Goal: Find specific page/section: Find specific page/section

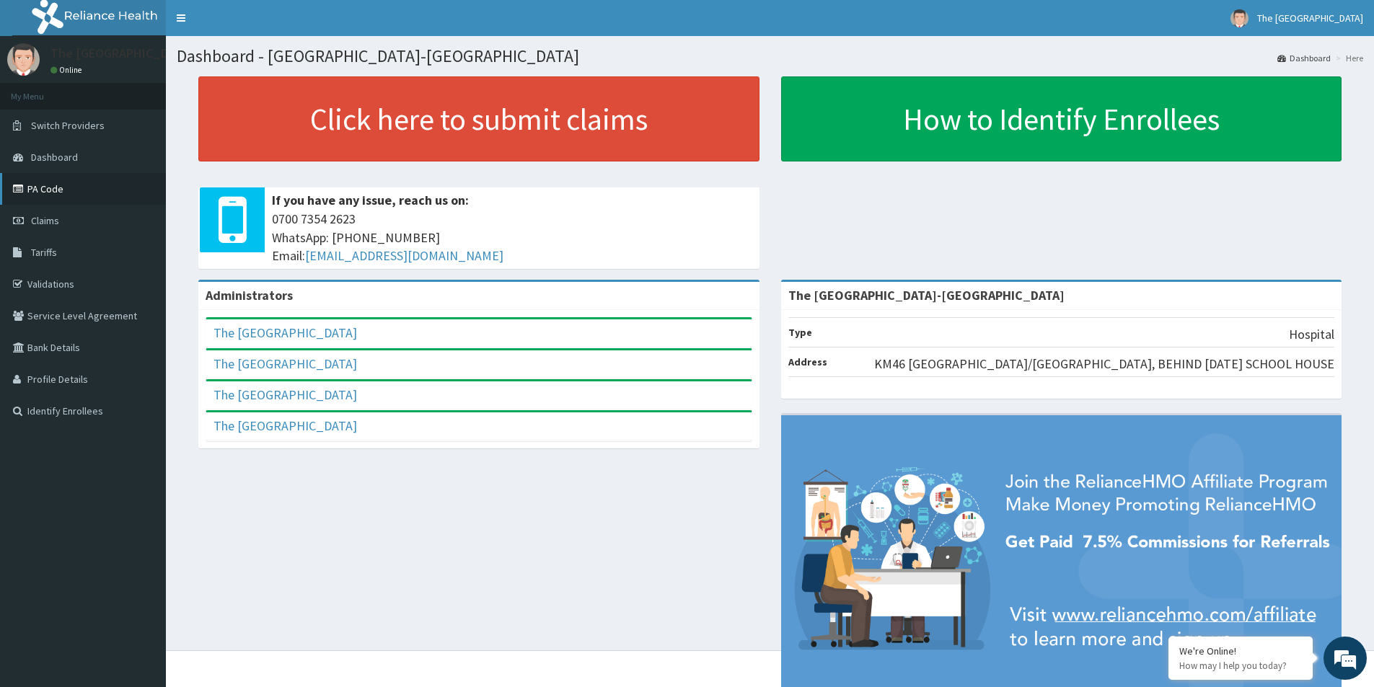
click at [49, 188] on link "PA Code" at bounding box center [83, 189] width 166 height 32
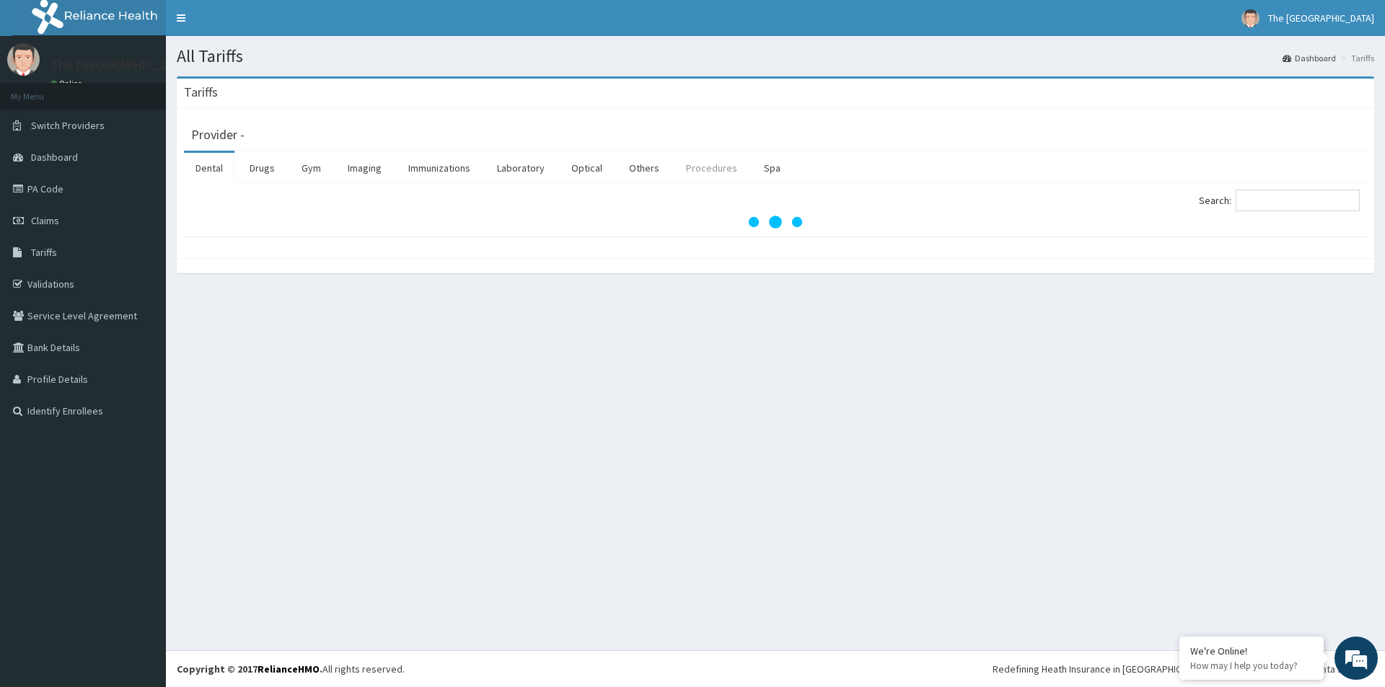
click at [697, 171] on link "Procedures" at bounding box center [711, 168] width 74 height 30
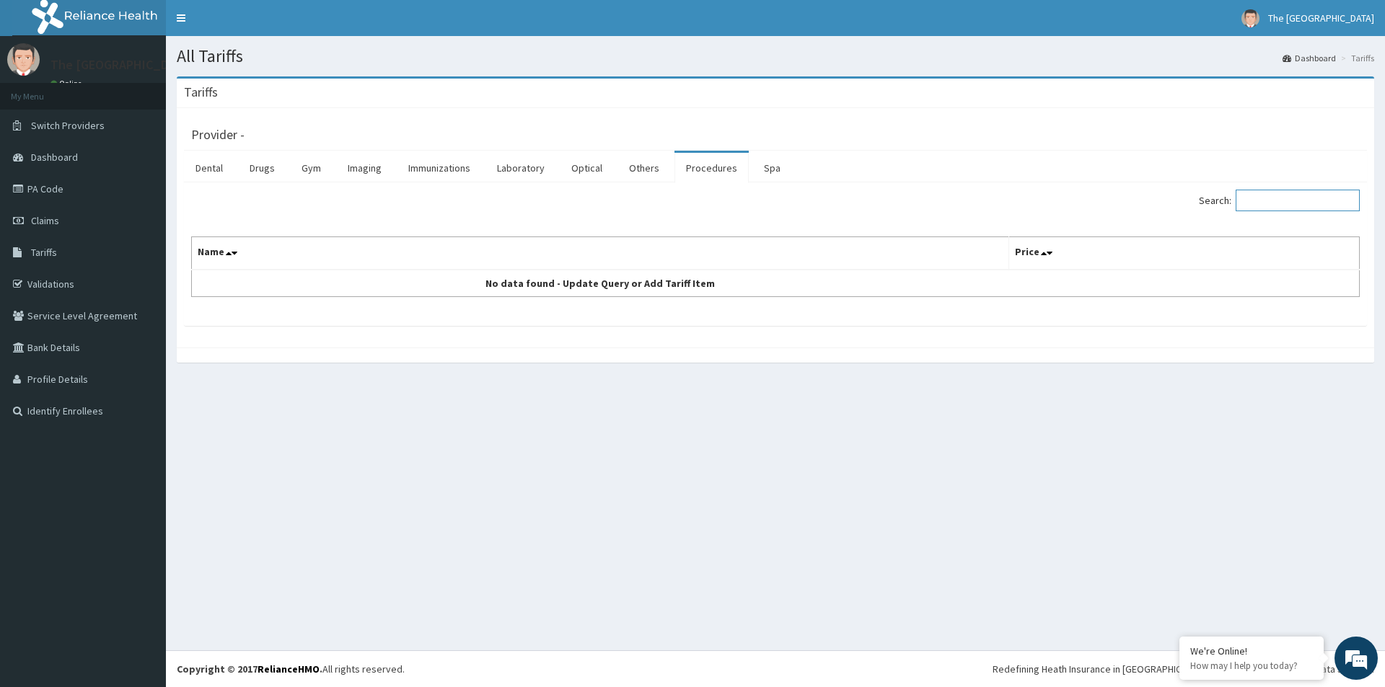
click at [1261, 200] on input "Search:" at bounding box center [1298, 201] width 124 height 22
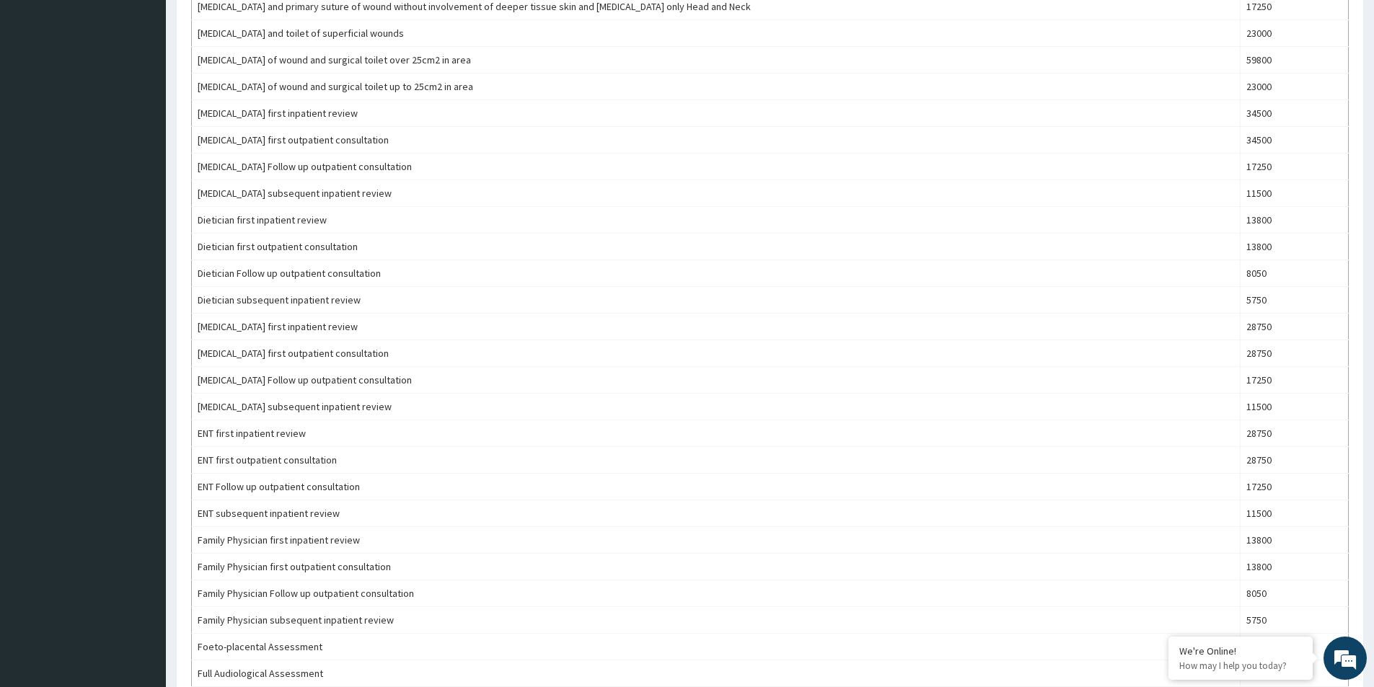
scroll to position [866, 0]
type input "ENT"
